Goal: Task Accomplishment & Management: Use online tool/utility

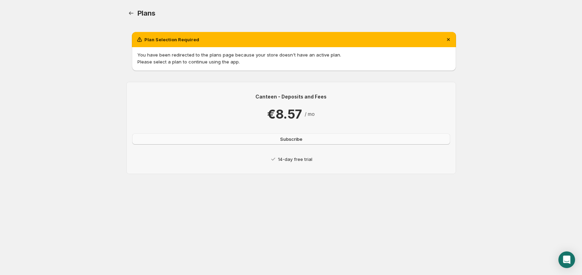
click at [290, 138] on span "Subscribe" at bounding box center [291, 139] width 22 height 7
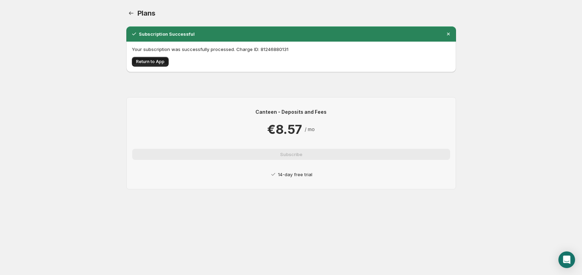
click at [151, 60] on span "Return to App" at bounding box center [150, 62] width 28 height 6
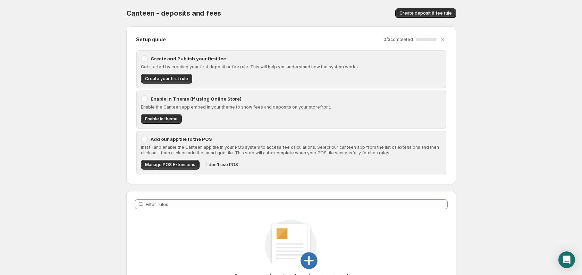
scroll to position [83, 0]
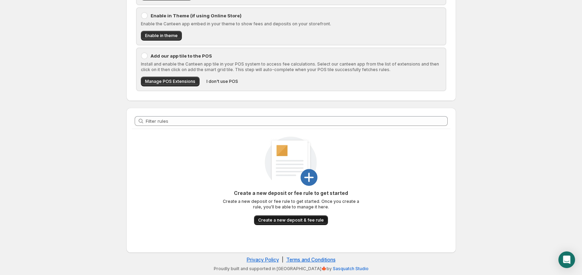
click at [295, 221] on span "Create a new deposit & fee rule" at bounding box center [291, 221] width 66 height 6
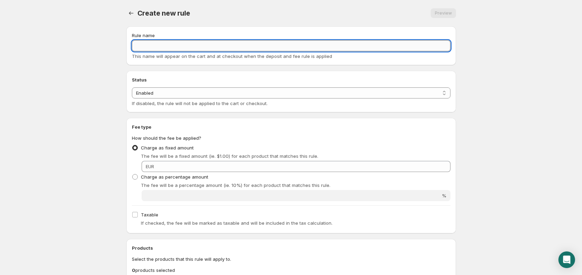
click at [244, 43] on input "Rule name" at bounding box center [291, 45] width 319 height 11
type input "Deposit"
click at [177, 94] on select "Enabled Disabled" at bounding box center [291, 92] width 319 height 11
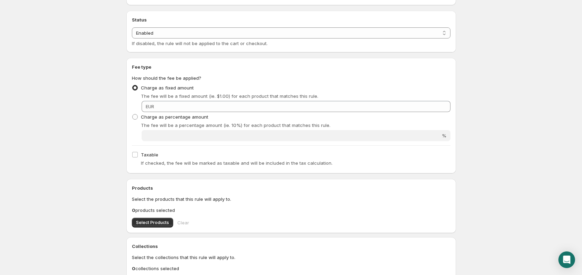
scroll to position [72, 0]
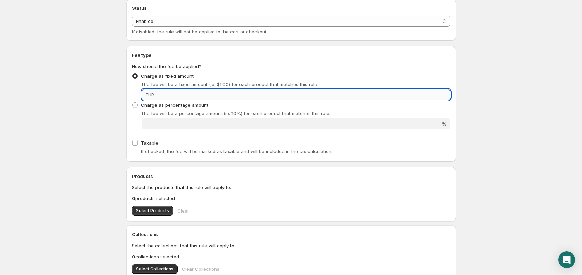
click at [180, 92] on input "Fixed amount" at bounding box center [303, 94] width 294 height 11
click at [152, 92] on span "EUR" at bounding box center [150, 95] width 8 height 6
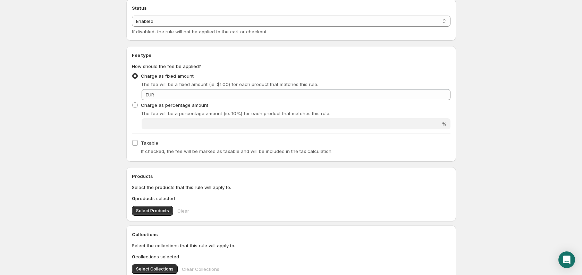
click at [155, 92] on div "EUR" at bounding box center [296, 94] width 309 height 11
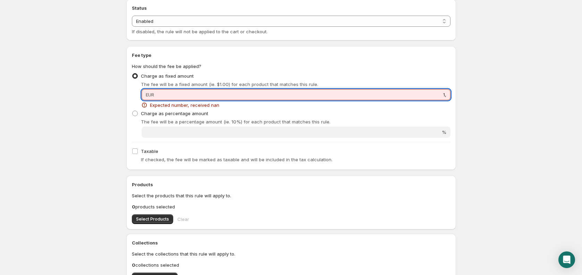
click at [158, 93] on input "1," at bounding box center [303, 94] width 294 height 11
click at [167, 97] on input "1," at bounding box center [303, 94] width 294 height 11
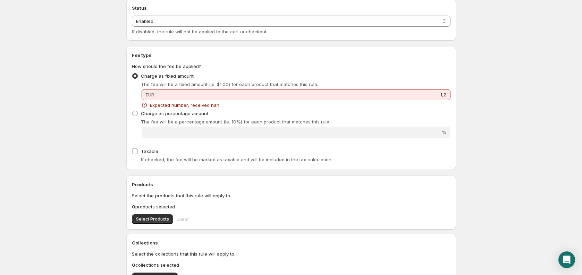
click at [266, 114] on div "Charge as percentage amount The fee will be a percentage amount (ie. 10%) for e…" at bounding box center [291, 117] width 319 height 17
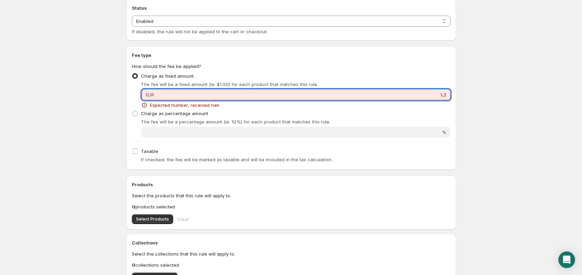
click at [442, 95] on input "1,2" at bounding box center [303, 94] width 294 height 11
click at [444, 95] on input "1,2" at bounding box center [303, 94] width 294 height 11
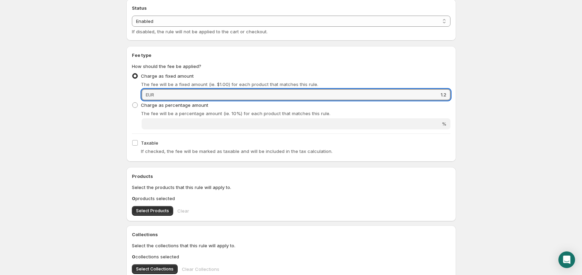
type input "1.2"
click at [415, 110] on p "The fee will be a percentage amount (ie. 10%) for each product that matches thi…" at bounding box center [296, 113] width 310 height 7
